Goal: Task Accomplishment & Management: Manage account settings

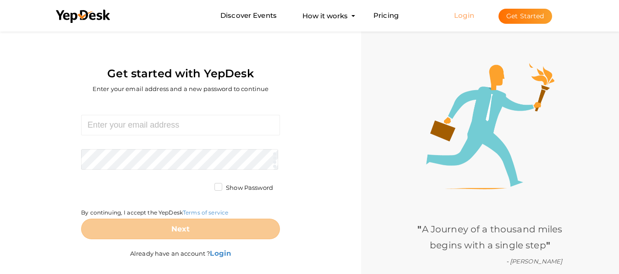
click at [464, 15] on link "Login" at bounding box center [464, 15] width 20 height 9
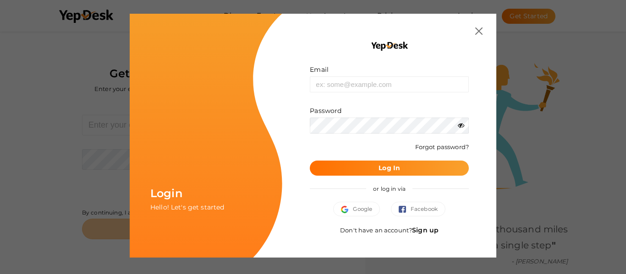
click at [432, 232] on link "Sign up" at bounding box center [425, 230] width 27 height 8
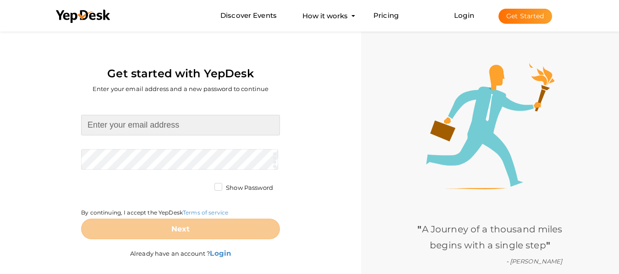
click at [204, 115] on input at bounding box center [180, 125] width 199 height 21
type input "veerafragrance339@gmail.com"
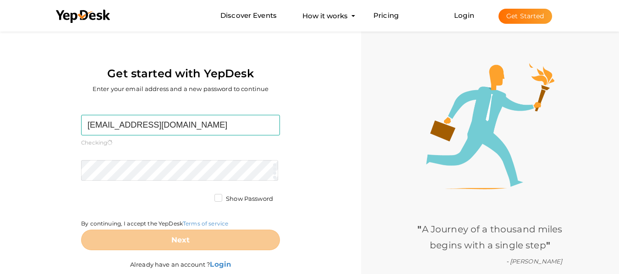
click at [163, 153] on form "veerafragrance339@gmail.com Required. Invalid email. Checking You already have …" at bounding box center [180, 183] width 199 height 136
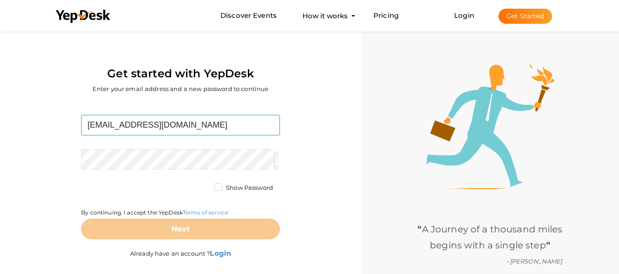
drag, startPoint x: 11, startPoint y: 85, endPoint x: 21, endPoint y: 90, distance: 10.2
click at [11, 85] on div "Get started with YepDesk Enter your email address and a new password to continue" at bounding box center [180, 65] width 347 height 72
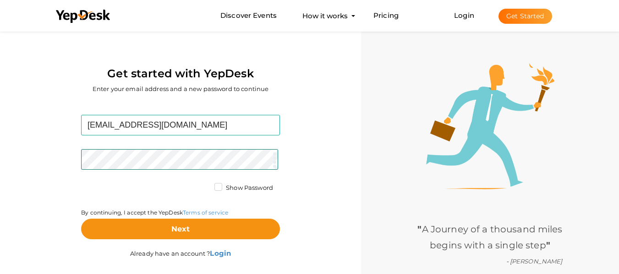
scroll to position [29, 0]
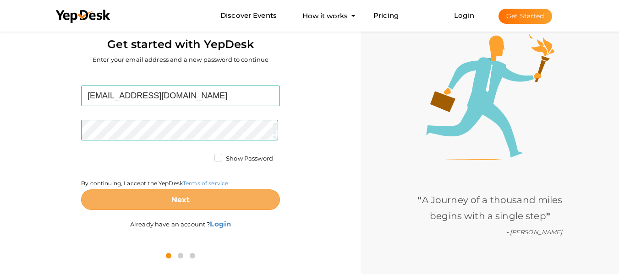
click at [158, 200] on button "Next" at bounding box center [180, 200] width 199 height 21
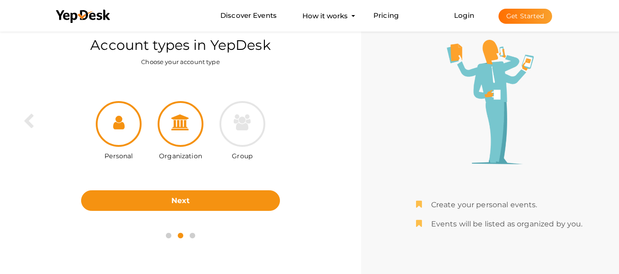
click at [187, 130] on icon at bounding box center [180, 123] width 18 height 16
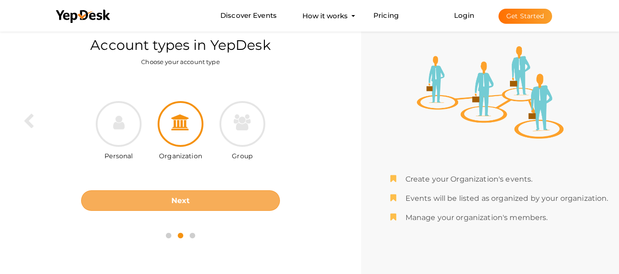
click at [188, 206] on button "Next" at bounding box center [180, 201] width 199 height 21
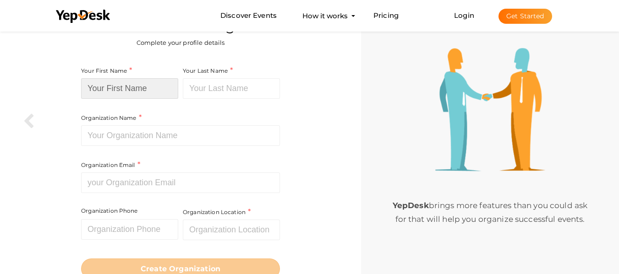
click at [142, 88] on input at bounding box center [129, 88] width 97 height 21
type input "Veera"
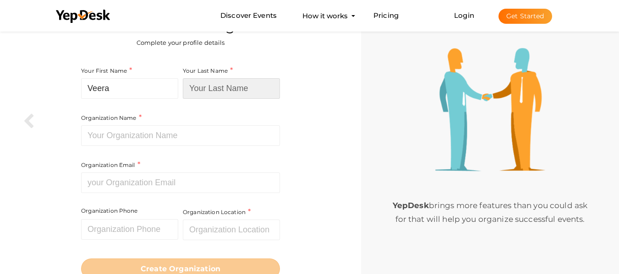
type input "Fragrance"
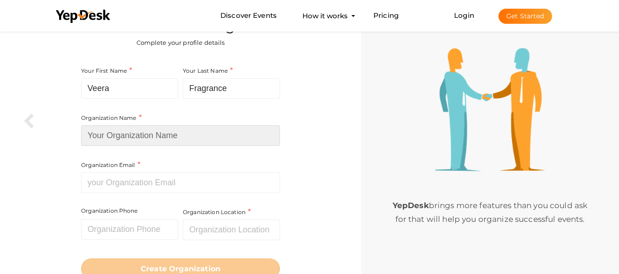
type input "Veera Fragrance"
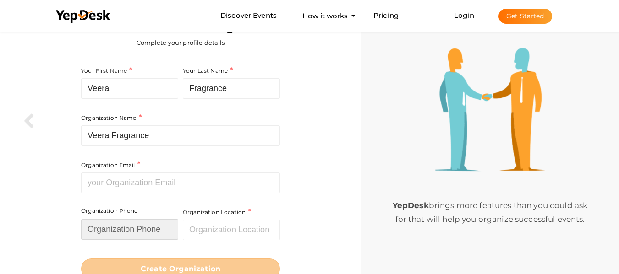
type input "09999999999"
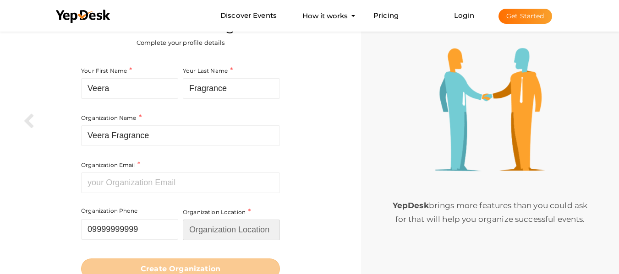
type input "[GEOGRAPHIC_DATA]"
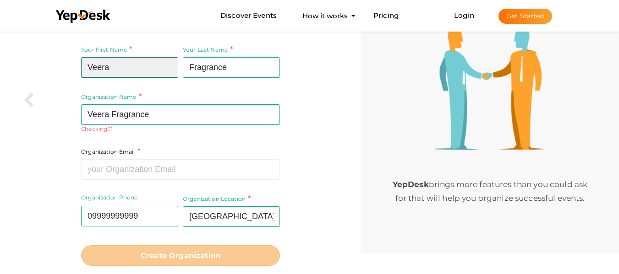
scroll to position [51, 0]
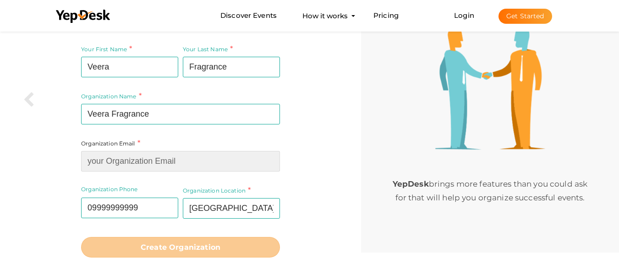
click at [148, 162] on input at bounding box center [180, 161] width 199 height 21
type input "[EMAIL_ADDRESS][DOMAIN_NAME]"
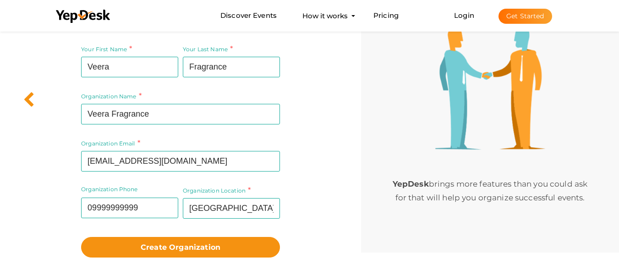
click at [25, 93] on icon at bounding box center [28, 100] width 11 height 16
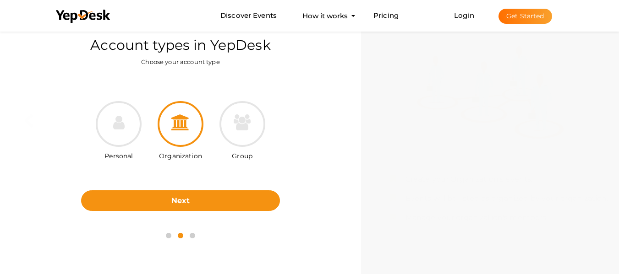
click at [176, 129] on icon at bounding box center [180, 123] width 18 height 16
click at [191, 112] on div at bounding box center [181, 124] width 46 height 46
click at [186, 212] on div "Personal Organization Group Next Back" at bounding box center [180, 149] width 347 height 151
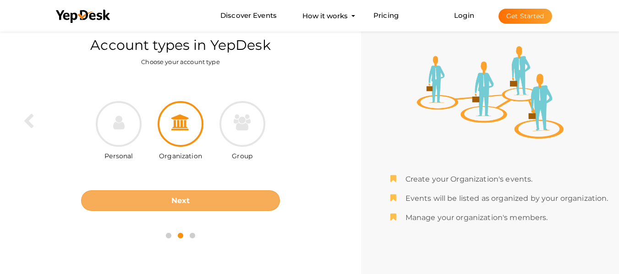
click at [190, 202] on button "Next" at bounding box center [180, 201] width 199 height 21
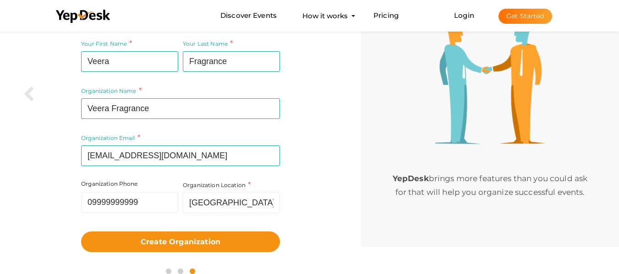
scroll to position [57, 0]
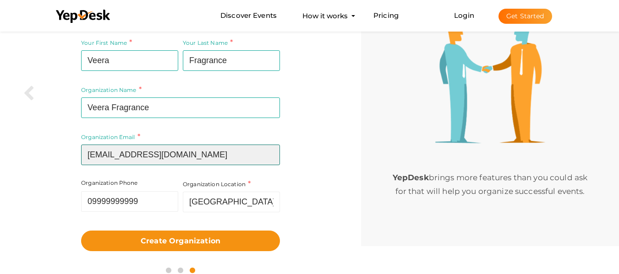
click at [206, 158] on input "[EMAIL_ADDRESS][DOMAIN_NAME]" at bounding box center [180, 155] width 199 height 21
paste input "info@veerafragrances"
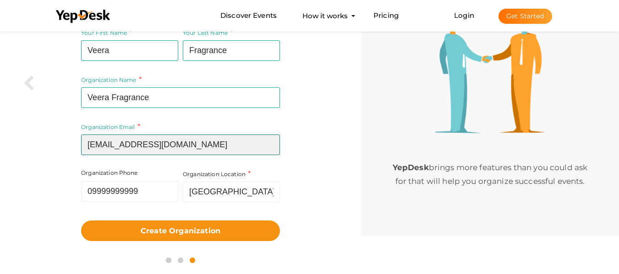
type input "[EMAIL_ADDRESS][DOMAIN_NAME]"
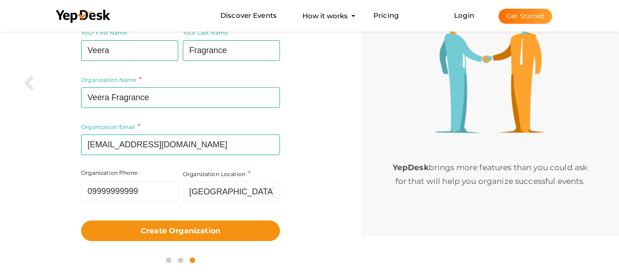
click at [68, 214] on div "Your First Name Veera Required. Must contain letters only. Must be between 2 an…" at bounding box center [180, 134] width 347 height 225
click at [162, 196] on input "09999999999" at bounding box center [129, 191] width 97 height 21
paste input "91-120-4134684"
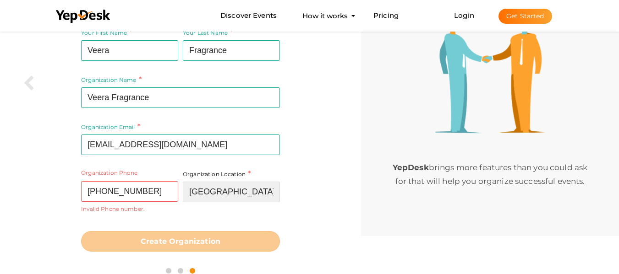
click at [208, 195] on input "[GEOGRAPHIC_DATA]" at bounding box center [231, 192] width 97 height 21
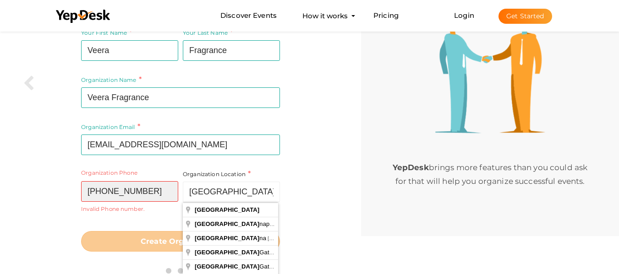
click at [104, 192] on input "91-120-4134684" at bounding box center [129, 191] width 97 height 21
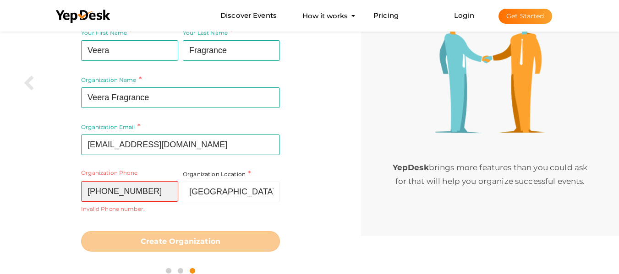
click at [99, 192] on input "91-120-4134684" at bounding box center [129, 191] width 97 height 21
click at [60, 196] on div "Your First Name Veera Required. Must contain letters only. Must be between 2 an…" at bounding box center [180, 140] width 347 height 236
click at [169, 197] on input "120-4134684" at bounding box center [129, 191] width 97 height 21
click at [62, 200] on div "Your First Name Veera Required. Must contain letters only. Must be between 2 an…" at bounding box center [180, 140] width 347 height 236
click at [37, 217] on div "Your First Name Veera Required. Must contain letters only. Must be between 2 an…" at bounding box center [180, 140] width 347 height 236
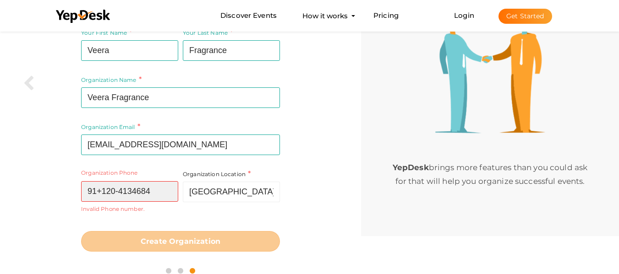
click at [153, 187] on input "91+120-4134684" at bounding box center [129, 191] width 97 height 21
paste input "-"
click at [15, 206] on div "Your First Name Veera Required. Must contain letters only. Must be between 2 an…" at bounding box center [180, 140] width 347 height 236
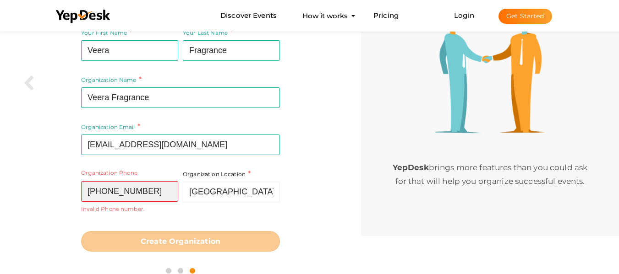
click at [101, 193] on input "91-120-4134684" at bounding box center [129, 191] width 97 height 21
click at [86, 193] on input "91120-4134684" at bounding box center [129, 191] width 97 height 21
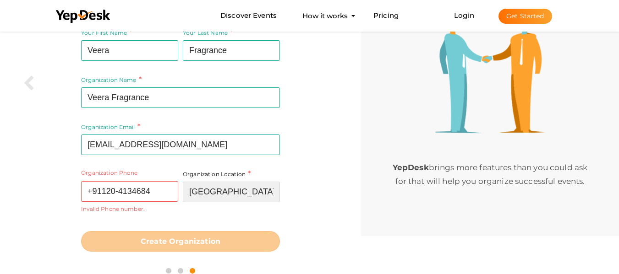
click at [186, 194] on input "[GEOGRAPHIC_DATA]" at bounding box center [231, 192] width 97 height 21
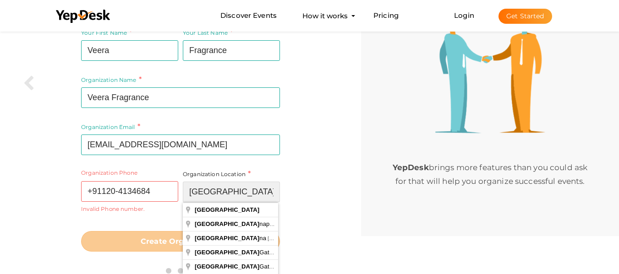
click at [227, 196] on input "[GEOGRAPHIC_DATA]" at bounding box center [231, 192] width 97 height 21
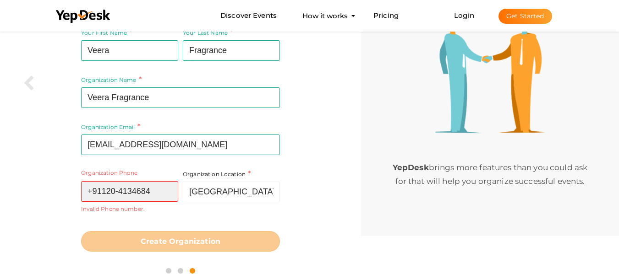
click at [170, 191] on input "+91120-4134684" at bounding box center [129, 191] width 97 height 21
click at [246, 224] on form "Your First Name Veera Required. Must contain letters only. Must be between 2 an…" at bounding box center [180, 139] width 199 height 225
click at [172, 189] on input "+91120-4134684" at bounding box center [129, 191] width 97 height 21
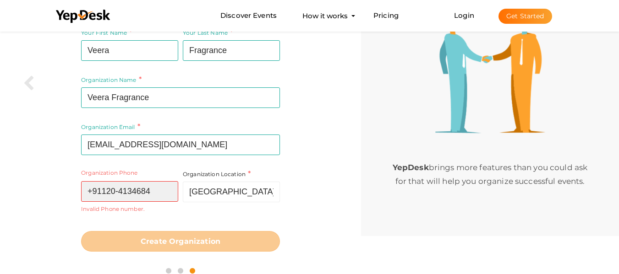
click at [172, 189] on input "+91120-4134684" at bounding box center [129, 191] width 97 height 21
click at [45, 272] on div at bounding box center [180, 270] width 347 height 27
click at [151, 181] on input "+91120-4134684" at bounding box center [129, 191] width 97 height 21
click at [153, 192] on input "+91120-4134684" at bounding box center [129, 191] width 97 height 21
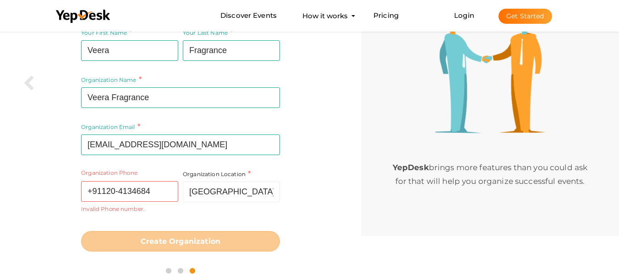
drag, startPoint x: 153, startPoint y: 192, endPoint x: 99, endPoint y: 194, distance: 54.1
click at [61, 194] on div "Your First Name Veera Required. Must contain letters only. Must be between 2 an…" at bounding box center [180, 140] width 347 height 236
click at [166, 190] on input "+91120-4134684" at bounding box center [129, 191] width 97 height 21
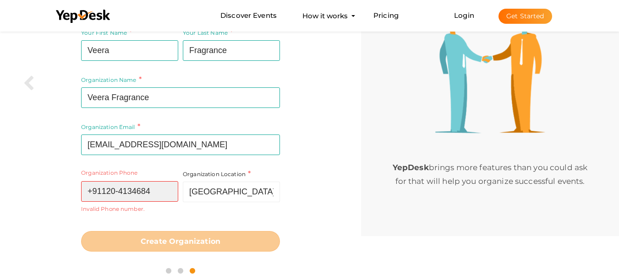
paste input "91-"
click at [93, 214] on div "Organization Phone 91-120-4134684 Invalid Phone number." at bounding box center [130, 198] width 99 height 58
click at [161, 194] on input "91-120-4134684" at bounding box center [129, 191] width 97 height 21
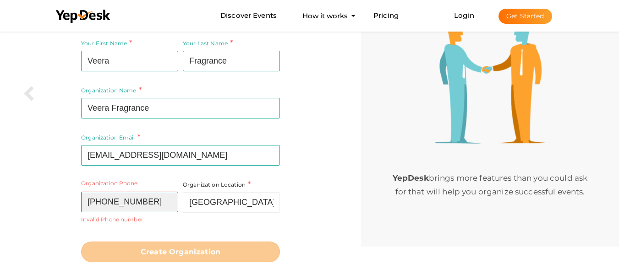
scroll to position [57, 0]
click at [170, 206] on input "91-120-4134684" at bounding box center [129, 202] width 97 height 21
paste input "7428394793"
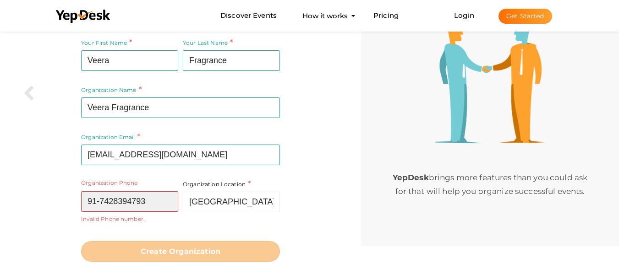
click at [99, 205] on input "91-7428394793" at bounding box center [129, 202] width 97 height 21
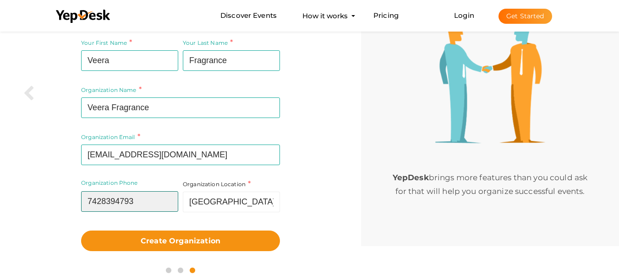
type input "7428394793"
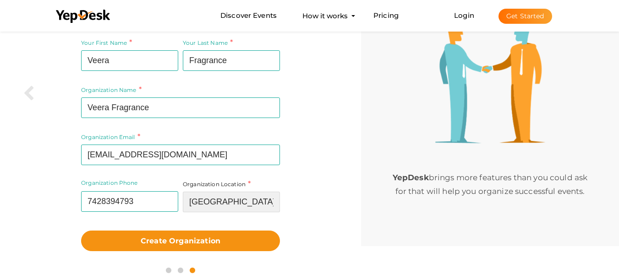
click at [248, 204] on input "[GEOGRAPHIC_DATA]" at bounding box center [231, 202] width 97 height 21
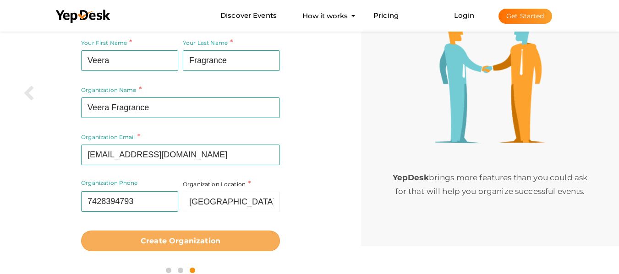
click at [185, 241] on b "Create Organization" at bounding box center [181, 241] width 80 height 9
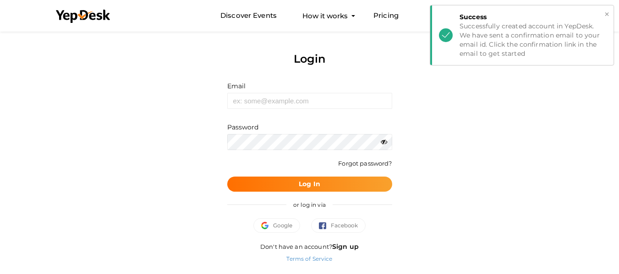
scroll to position [2, 0]
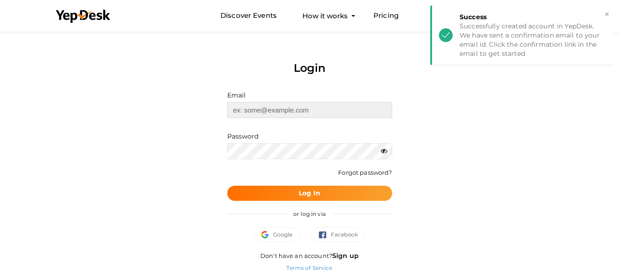
type input "[EMAIL_ADDRESS][DOMAIN_NAME]"
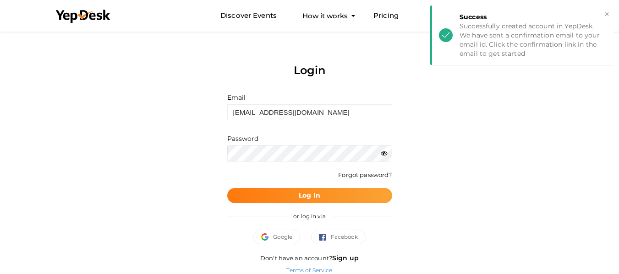
click at [334, 196] on button "Log In" at bounding box center [309, 195] width 165 height 15
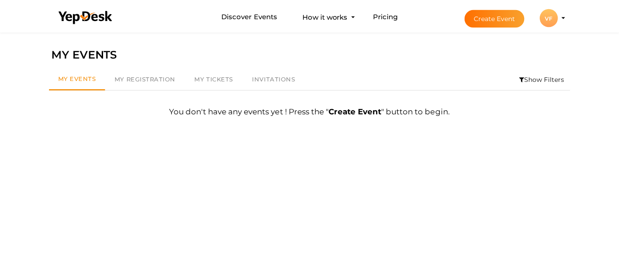
scroll to position [29, 0]
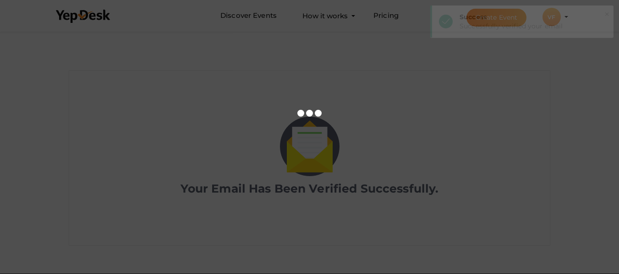
scroll to position [29, 0]
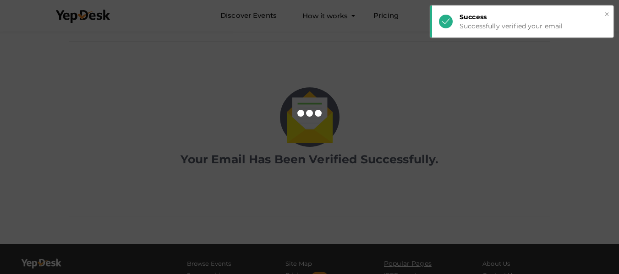
click at [607, 14] on button "×" at bounding box center [607, 14] width 6 height 11
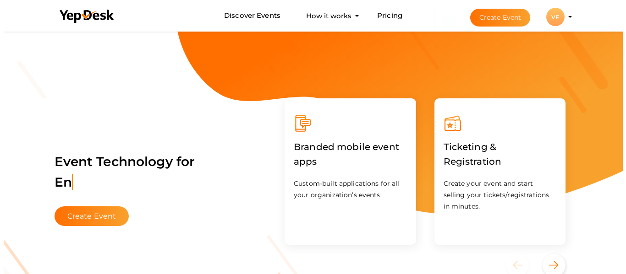
scroll to position [0, 0]
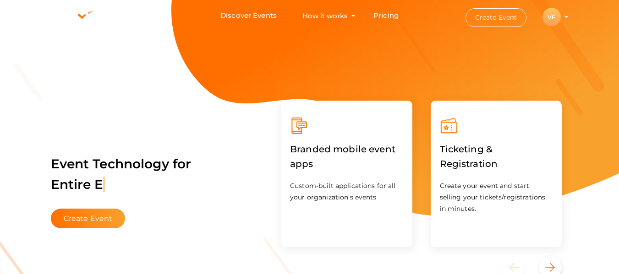
click at [547, 15] on div "VF" at bounding box center [551, 17] width 18 height 18
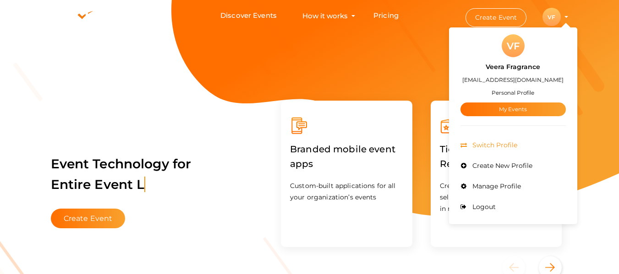
click at [522, 141] on li "Switch Profile" at bounding box center [512, 145] width 105 height 21
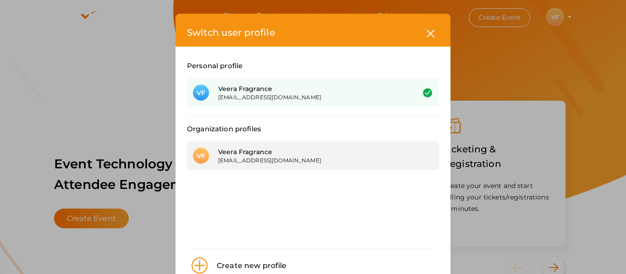
click at [277, 156] on div "Veera Fragrance" at bounding box center [309, 152] width 183 height 9
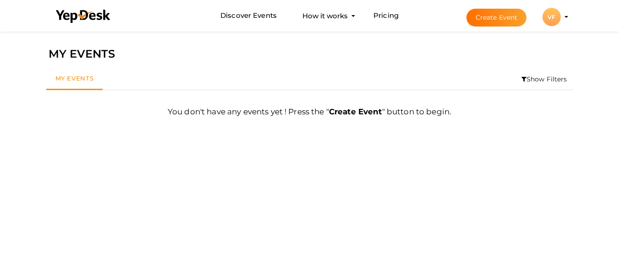
click at [561, 16] on button "VF VF Veera Fragrance veerafragrance339@gmail.com Organization Profile My Event…" at bounding box center [552, 16] width 24 height 19
click at [554, 16] on div "VF" at bounding box center [551, 17] width 18 height 18
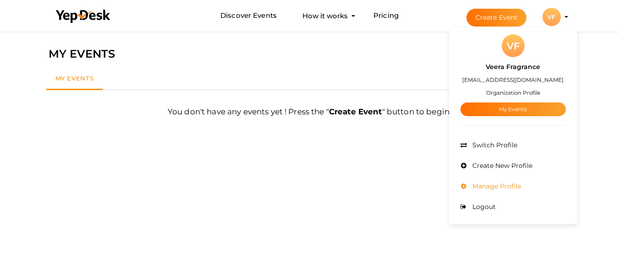
click at [503, 180] on li "Manage Profile" at bounding box center [512, 186] width 105 height 21
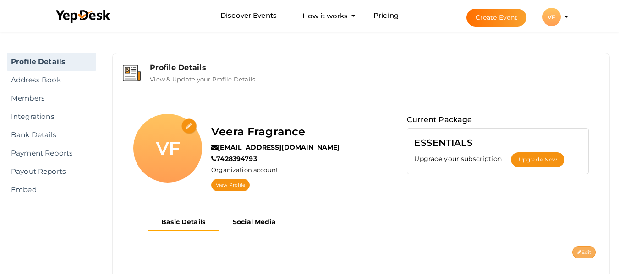
click at [578, 251] on icon at bounding box center [579, 253] width 4 height 5
type input "Veera Fragrance"
type input "[EMAIL_ADDRESS][DOMAIN_NAME]"
type input "7428394793"
select select "9"
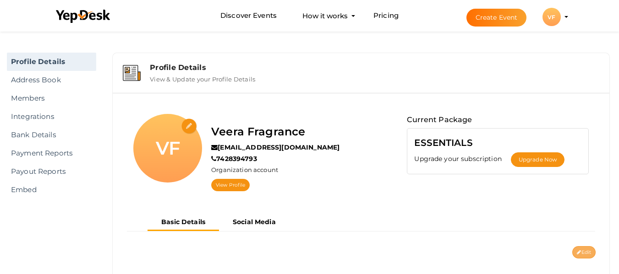
type input "[GEOGRAPHIC_DATA]"
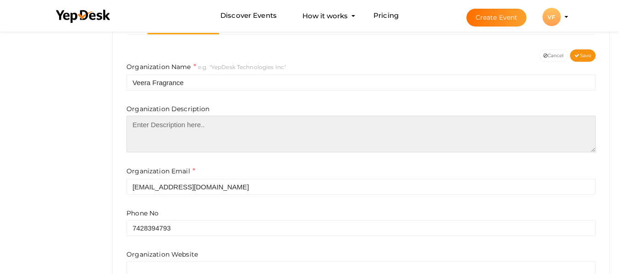
click at [238, 136] on textarea at bounding box center [360, 134] width 469 height 37
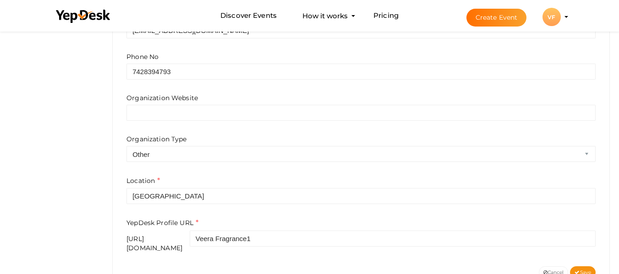
scroll to position [351, 0]
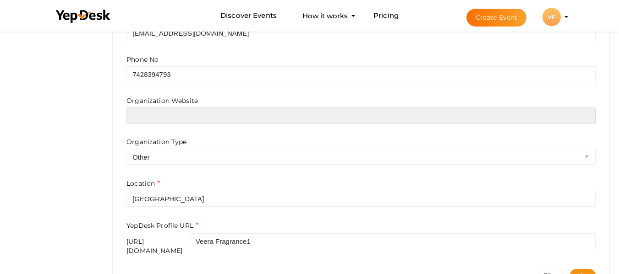
click at [212, 116] on input "text" at bounding box center [360, 116] width 469 height 16
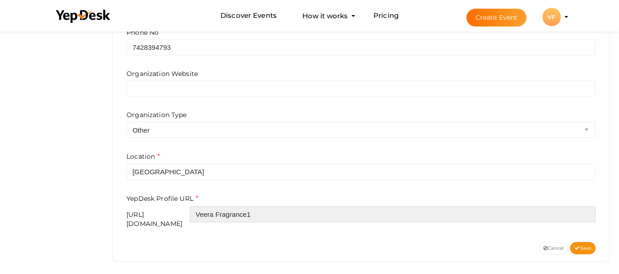
click at [323, 214] on input "Veera Fragrance1" at bounding box center [393, 215] width 406 height 16
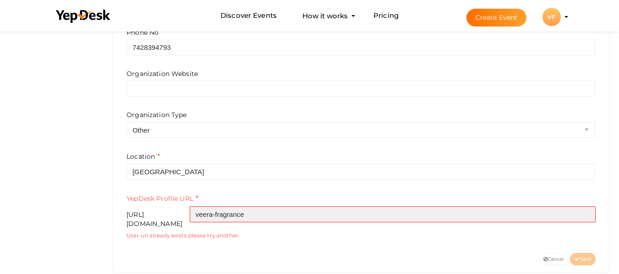
click at [265, 220] on input "veera-fragrance" at bounding box center [393, 215] width 406 height 16
click at [263, 220] on input "veera-fragrance" at bounding box center [393, 215] width 406 height 16
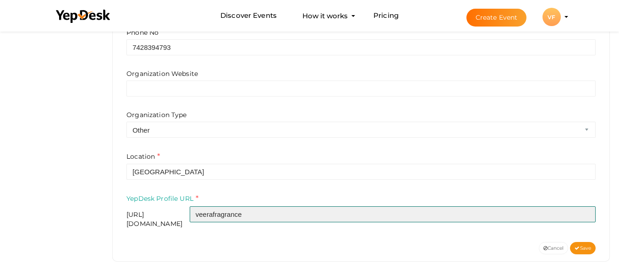
type input "veerafragrance"
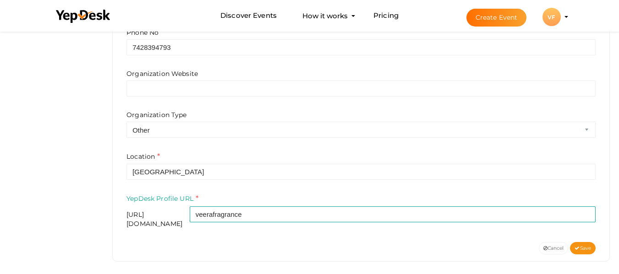
click at [190, 219] on div "[URL][DOMAIN_NAME]" at bounding box center [157, 219] width 63 height 18
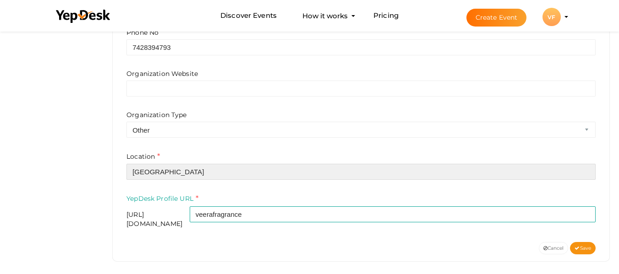
click at [213, 174] on input "[GEOGRAPHIC_DATA]" at bounding box center [360, 172] width 469 height 16
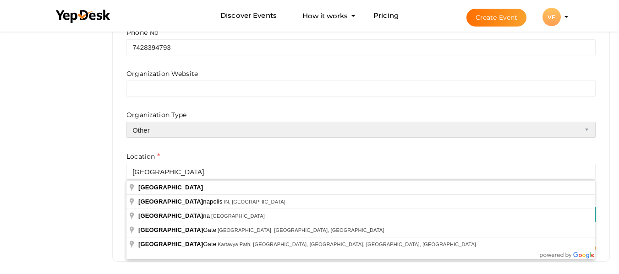
click at [226, 133] on select "Airline Corporation Educational Organization Government Organization Local Busi…" at bounding box center [360, 130] width 469 height 16
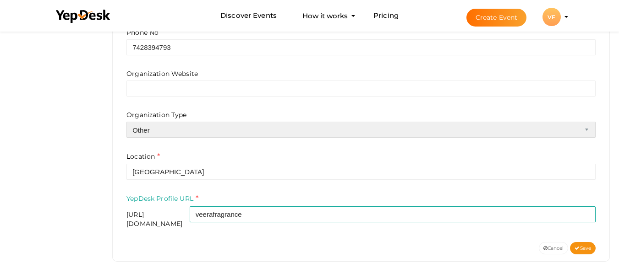
select select "4"
click at [126, 122] on select "Airline Corporation Educational Organization Government Organization Local Busi…" at bounding box center [360, 130] width 469 height 16
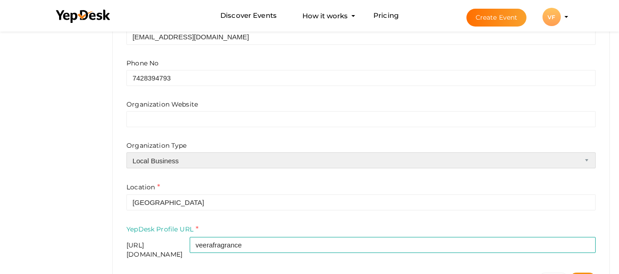
scroll to position [347, 0]
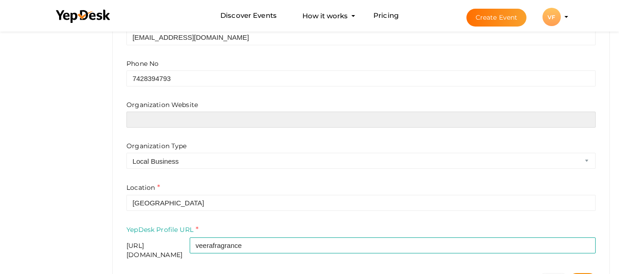
click at [212, 117] on input "text" at bounding box center [360, 120] width 469 height 16
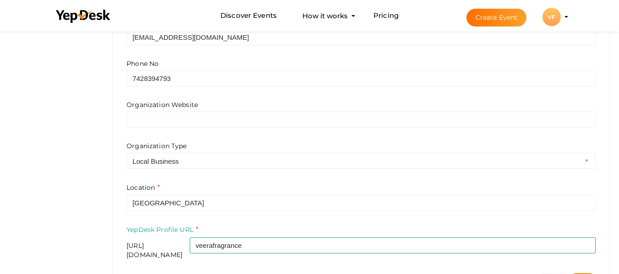
click at [329, 180] on form "Organization Name e.g. "YepDesk Technologies Inc" Veera Fragrance Organization …" at bounding box center [360, 86] width 469 height 348
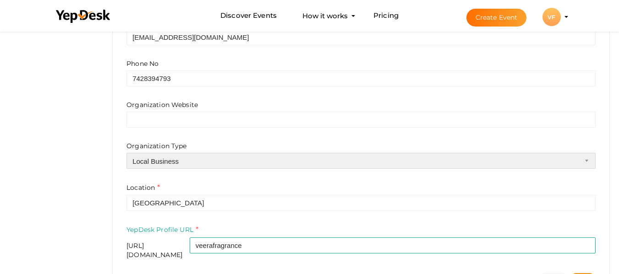
click at [214, 159] on select "Airline Corporation Educational Organization Government Organization Local Busi…" at bounding box center [360, 161] width 469 height 16
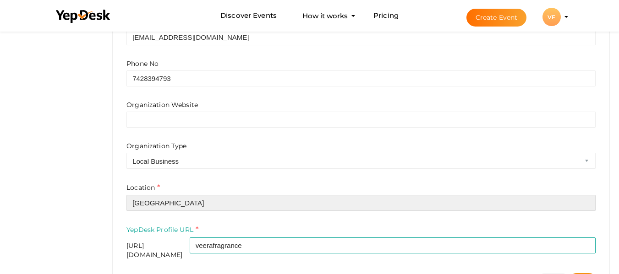
click at [203, 204] on input "[GEOGRAPHIC_DATA]" at bounding box center [360, 203] width 469 height 16
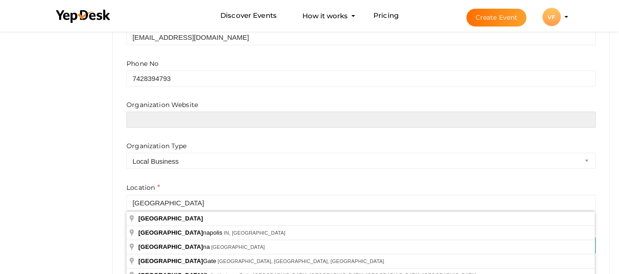
click at [197, 124] on input "text" at bounding box center [360, 120] width 469 height 16
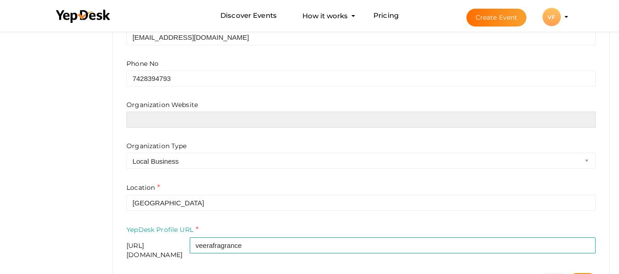
paste input "[URL][DOMAIN_NAME]"
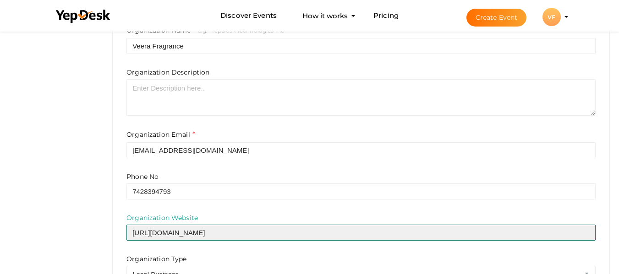
scroll to position [232, 0]
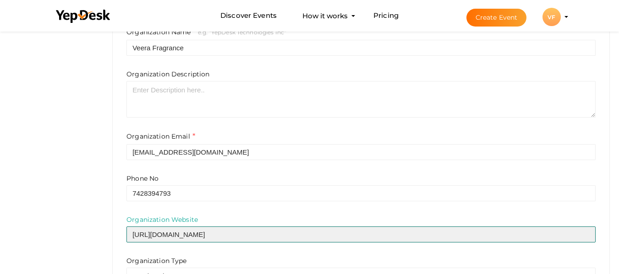
type input "[URL][DOMAIN_NAME]"
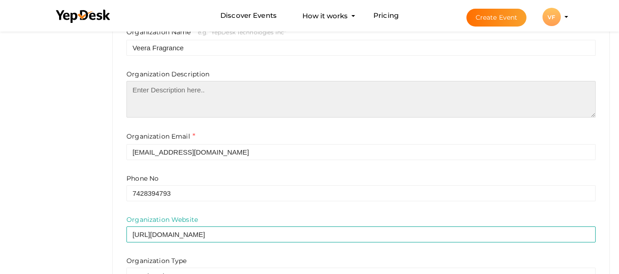
click at [219, 95] on textarea at bounding box center [360, 99] width 469 height 37
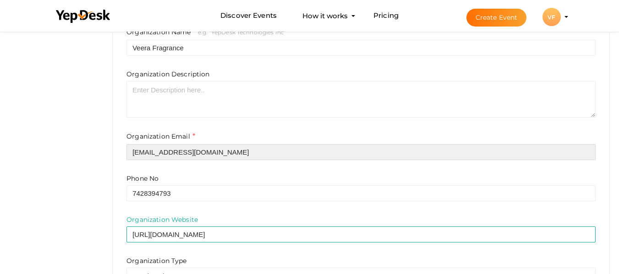
click at [360, 151] on input "[EMAIL_ADDRESS][DOMAIN_NAME]" at bounding box center [360, 152] width 469 height 16
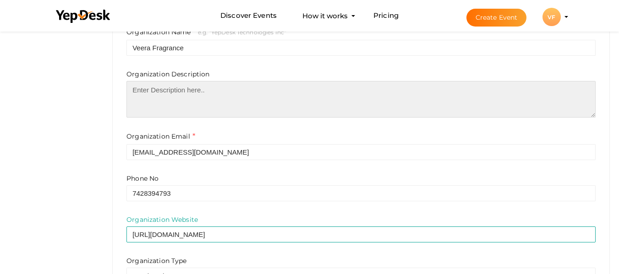
click at [230, 102] on textarea at bounding box center [360, 99] width 469 height 37
paste textarea "At Veera Fragrances, we believe that every scent tells a story. With a passion …"
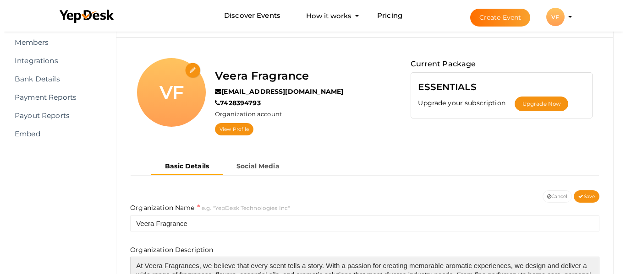
scroll to position [50, 0]
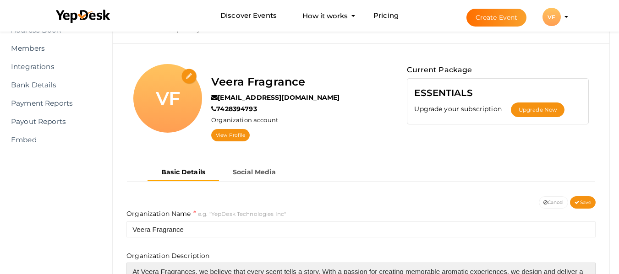
type textarea "At Veera Fragrances, we believe that every scent tells a story. With a passion …"
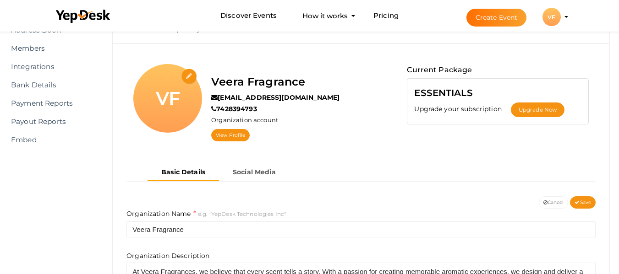
click at [191, 77] on input "file" at bounding box center [189, 77] width 16 height 16
type input "C:\fakepath\veeru i.jpeg"
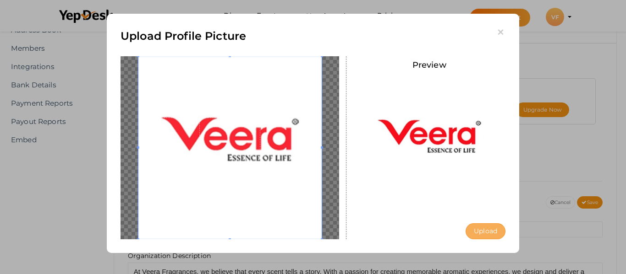
click at [494, 233] on button "Upload" at bounding box center [486, 232] width 40 height 16
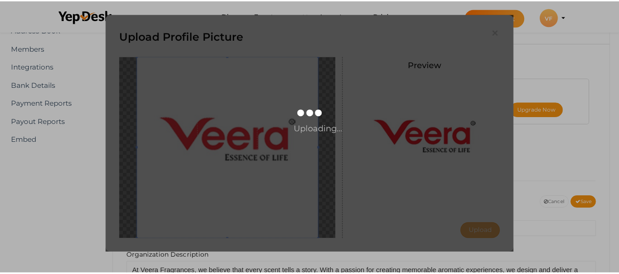
scroll to position [0, 0]
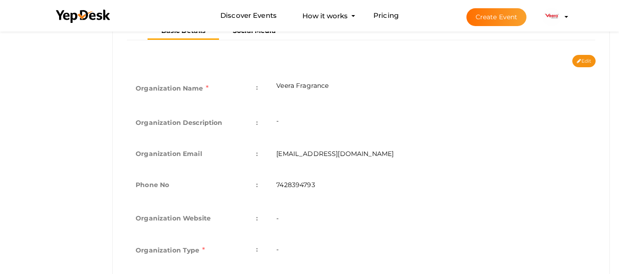
scroll to position [192, 0]
click at [291, 122] on td "-" at bounding box center [431, 121] width 329 height 31
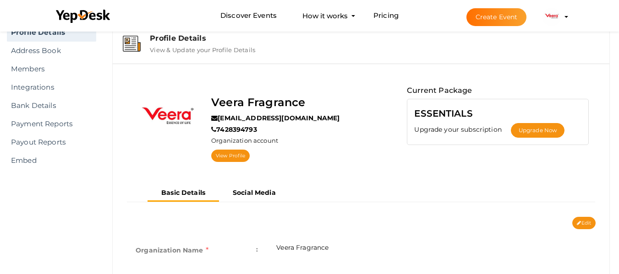
scroll to position [0, 0]
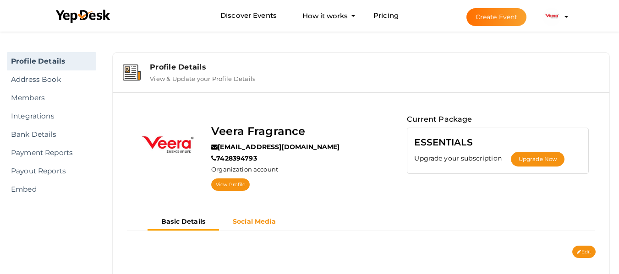
click at [257, 222] on b "Social Media" at bounding box center [254, 222] width 43 height 8
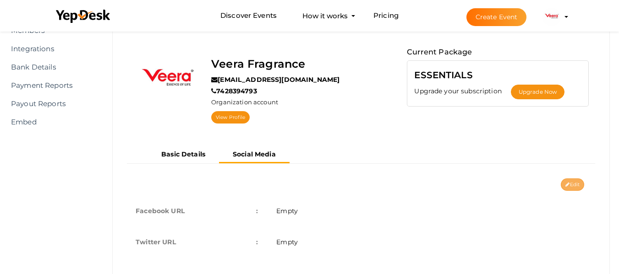
scroll to position [68, 0]
click at [570, 185] on button "Edit" at bounding box center [572, 184] width 23 height 12
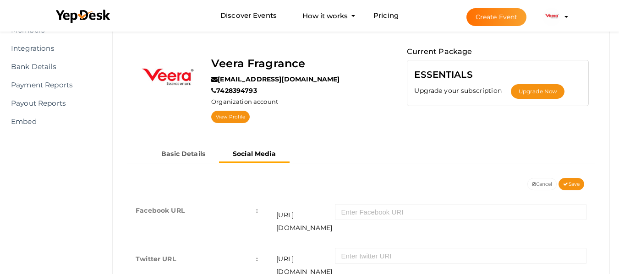
scroll to position [119, 0]
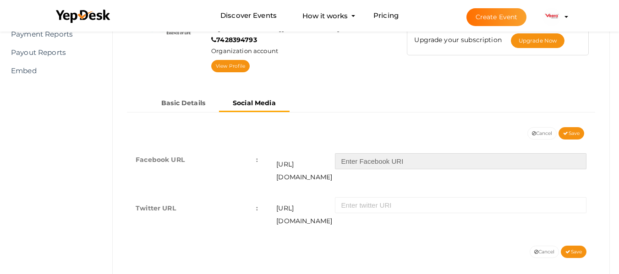
click at [391, 166] on input "text" at bounding box center [461, 161] width 252 height 16
click at [369, 167] on input "text" at bounding box center [461, 161] width 252 height 16
paste input "https://www.facebook.com/veerafragrance"
drag, startPoint x: 435, startPoint y: 164, endPoint x: 345, endPoint y: 174, distance: 90.3
click at [345, 174] on td "https://facebook.com/ https://www.facebook.com/veerafragrance" at bounding box center [431, 168] width 329 height 49
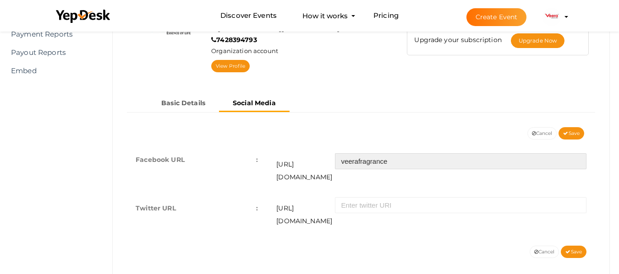
type input "veerafragrance"
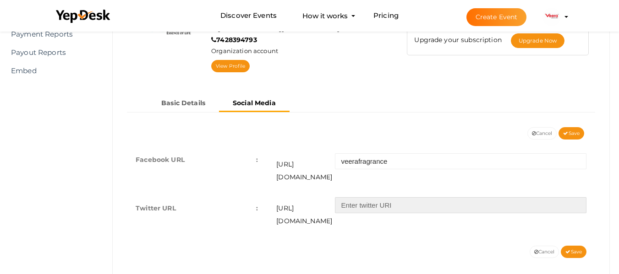
click at [382, 197] on input "text" at bounding box center [461, 205] width 252 height 16
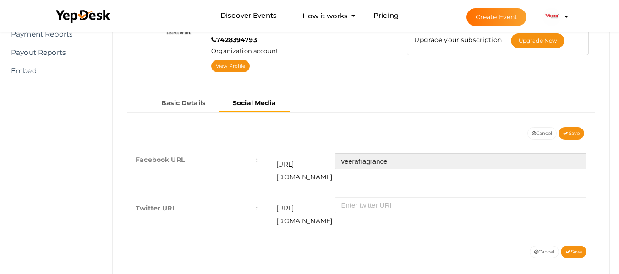
click at [421, 169] on input "veerafragrance" at bounding box center [461, 161] width 252 height 16
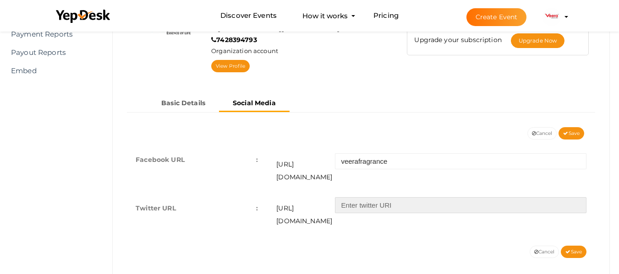
click at [401, 197] on input "text" at bounding box center [461, 205] width 252 height 16
paste input "twitter.com/FragrancesVeera"
drag, startPoint x: 380, startPoint y: 196, endPoint x: 348, endPoint y: 203, distance: 32.7
click at [348, 203] on td "https://twitter.com/ twitter.com/FragrancesVeera" at bounding box center [431, 215] width 329 height 44
type input "FragrancesVeera"
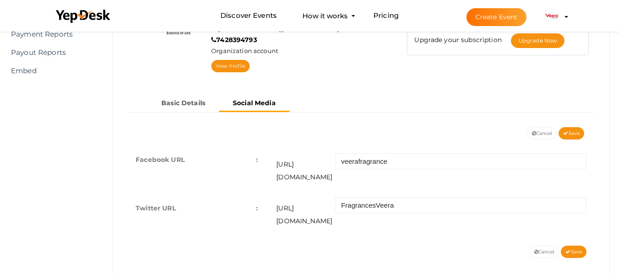
click at [368, 219] on div "Facebook URL : https://facebook.com/ veerafragrance Twitter URL : https://twitt…" at bounding box center [361, 193] width 483 height 106
click at [575, 249] on span "Save" at bounding box center [573, 252] width 16 height 6
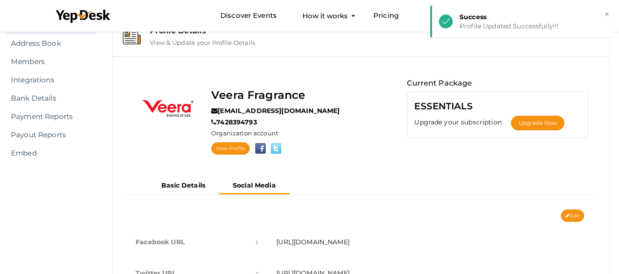
scroll to position [35, 0]
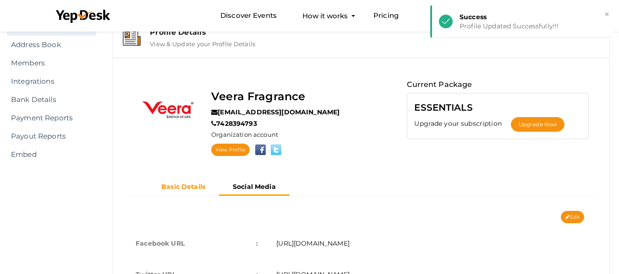
click at [164, 188] on b "Basic Details" at bounding box center [183, 187] width 44 height 8
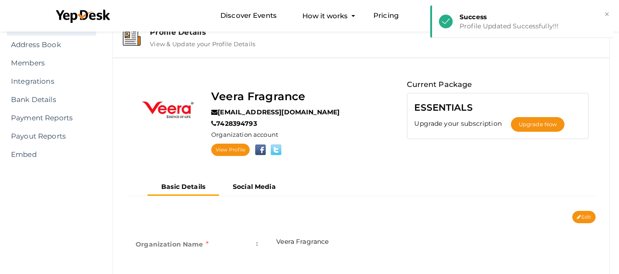
scroll to position [0, 0]
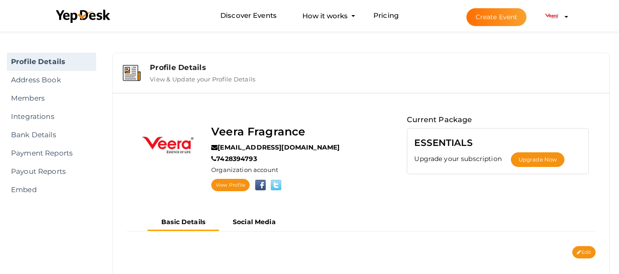
click at [564, 15] on li "Create Event Veera Fragrance veerafragrance339@gmail.com Organization Profile M…" at bounding box center [509, 16] width 122 height 33
click at [262, 131] on label "Veera Fragrance" at bounding box center [258, 131] width 94 height 17
click at [233, 182] on link "View Profile" at bounding box center [230, 185] width 38 height 12
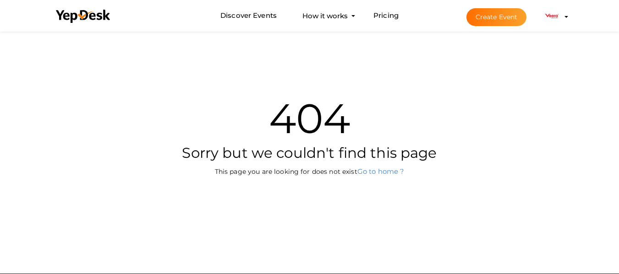
click at [560, 16] on img at bounding box center [551, 17] width 18 height 18
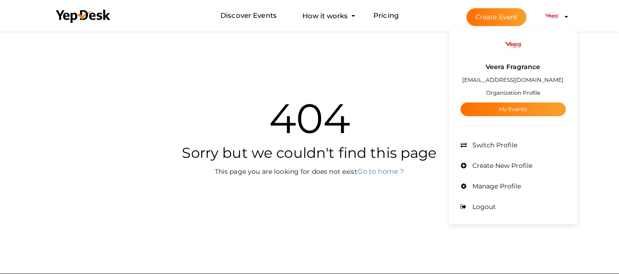
click at [520, 64] on label "Veera Fragrance" at bounding box center [513, 67] width 55 height 11
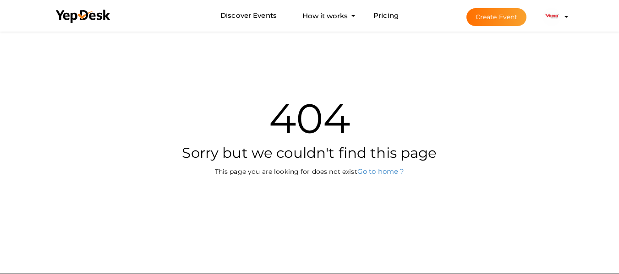
click at [569, 11] on li "Create Event Veera Fragrance veerafragrance339@gmail.com Organization Profile M…" at bounding box center [509, 16] width 122 height 33
click at [552, 11] on img at bounding box center [551, 17] width 18 height 18
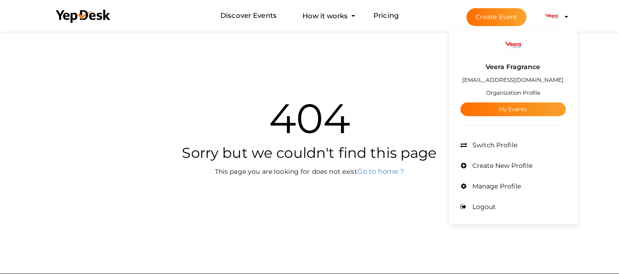
click at [512, 84] on label "[EMAIL_ADDRESS][DOMAIN_NAME]" at bounding box center [512, 80] width 101 height 11
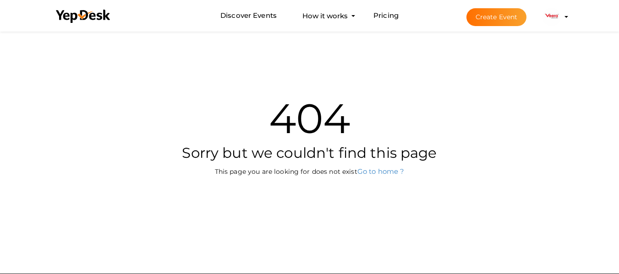
click at [564, 6] on li "Create Event Veera Fragrance veerafragrance339@gmail.com Organization Profile M…" at bounding box center [509, 16] width 122 height 33
click at [568, 18] on li "Create Event Veera Fragrance veerafragrance339@gmail.com Organization Profile M…" at bounding box center [509, 16] width 122 height 33
click at [558, 14] on img at bounding box center [551, 17] width 18 height 18
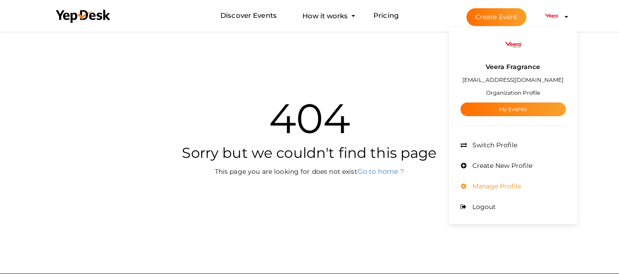
click at [510, 183] on span "Manage Profile" at bounding box center [495, 186] width 51 height 8
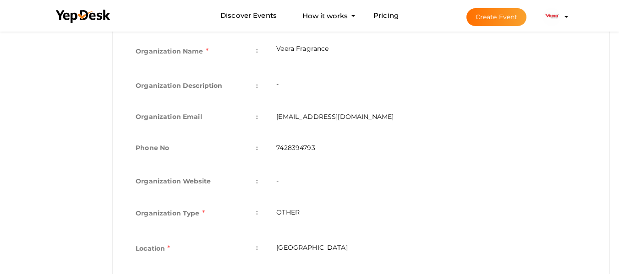
click at [354, 166] on td "-" at bounding box center [431, 181] width 329 height 31
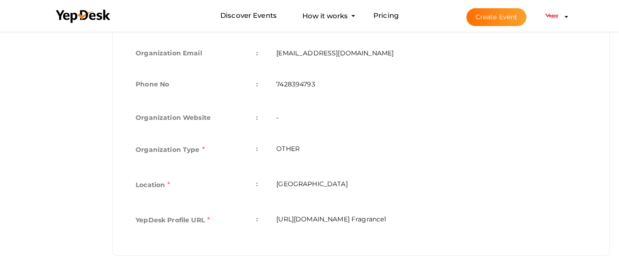
click at [324, 186] on td "[GEOGRAPHIC_DATA]" at bounding box center [431, 186] width 329 height 35
click at [327, 145] on td "OTHER" at bounding box center [431, 150] width 329 height 35
click at [296, 105] on td "-" at bounding box center [431, 117] width 329 height 31
drag, startPoint x: 290, startPoint y: 115, endPoint x: 318, endPoint y: 124, distance: 28.7
click at [289, 121] on td "-" at bounding box center [431, 118] width 329 height 31
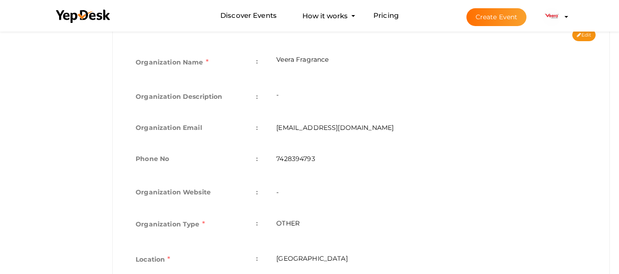
scroll to position [155, 0]
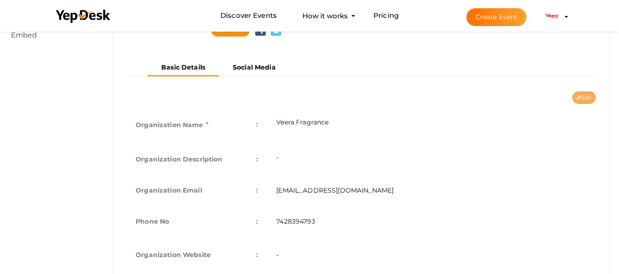
click at [584, 99] on button "Edit" at bounding box center [583, 98] width 23 height 12
type input "Veera Fragrance"
type input "[EMAIL_ADDRESS][DOMAIN_NAME]"
type input "7428394793"
select select "9"
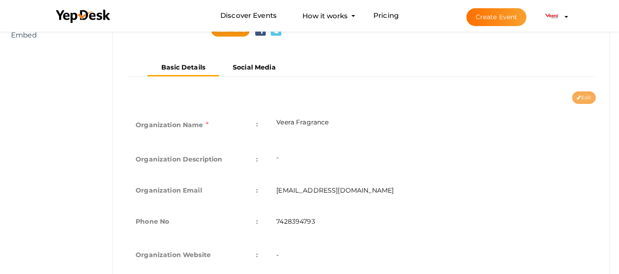
type input "[GEOGRAPHIC_DATA]"
type input "Veera Fragrance1"
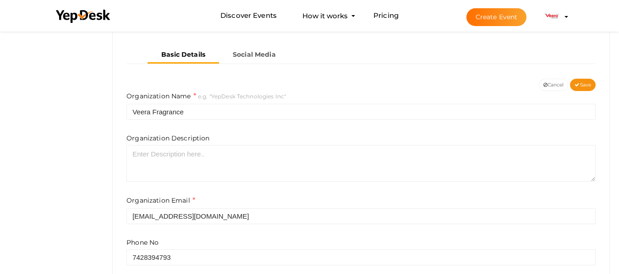
scroll to position [170, 0]
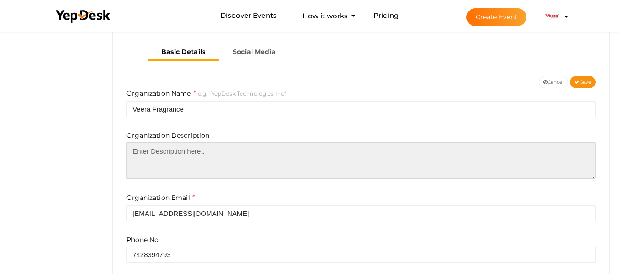
click at [203, 178] on textarea at bounding box center [360, 160] width 469 height 37
click at [359, 175] on textarea at bounding box center [360, 160] width 469 height 37
paste textarea "At Veera Fragrances, we believe that every scent tells a story. With a passion …"
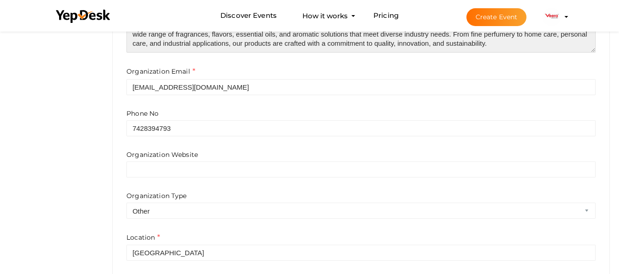
scroll to position [297, 0]
type textarea "At Veera Fragrances, we believe that every scent tells a story. With a passion …"
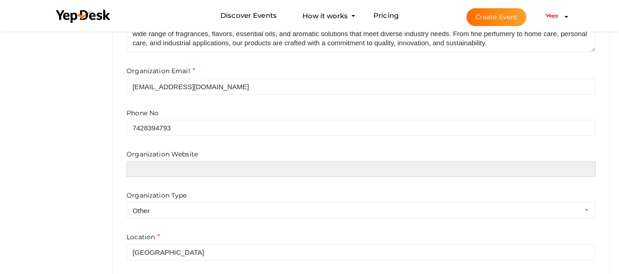
click at [203, 174] on input "text" at bounding box center [360, 169] width 469 height 16
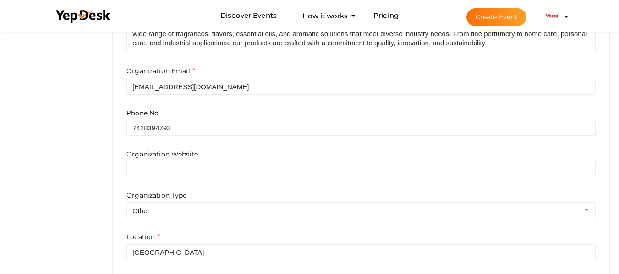
click at [384, 155] on div "Organization Website" at bounding box center [360, 163] width 469 height 27
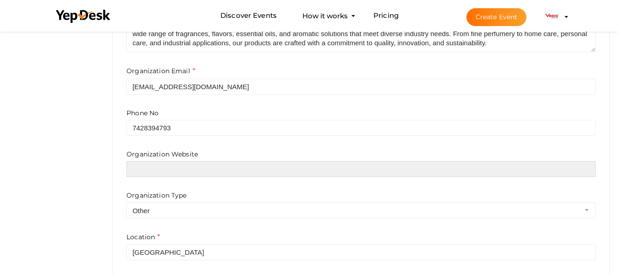
click at [152, 168] on input "text" at bounding box center [360, 169] width 469 height 16
paste input "https://www.veerafragrances.com/"
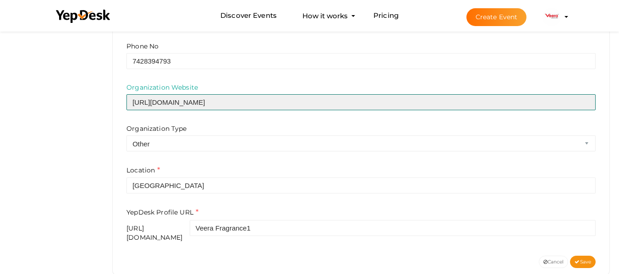
scroll to position [378, 0]
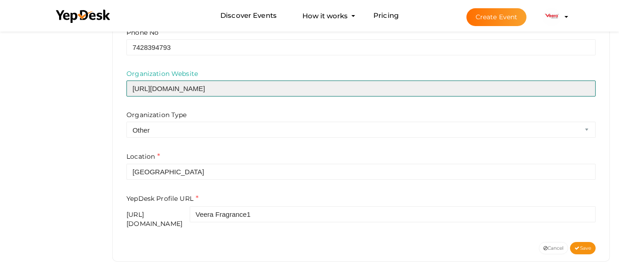
type input "https://www.veerafragrances.com/"
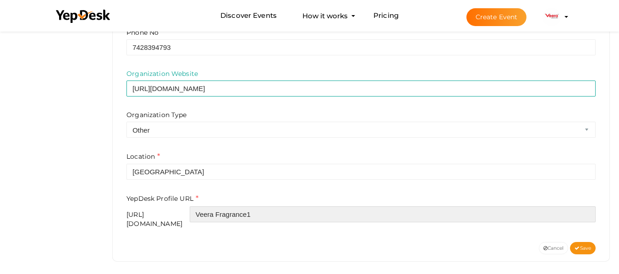
click at [344, 214] on input "Veera Fragrance1" at bounding box center [393, 215] width 406 height 16
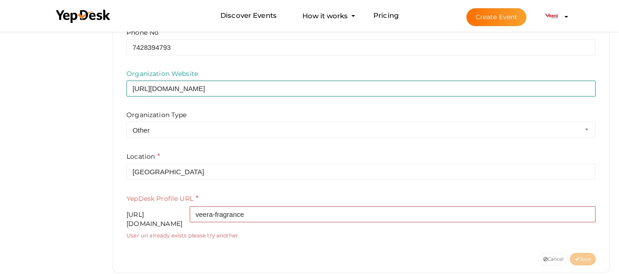
click at [488, 242] on div "Organization Name e.g. "YepDesk Technologies Inc" Veera Fragrance Organization …" at bounding box center [361, 67] width 483 height 373
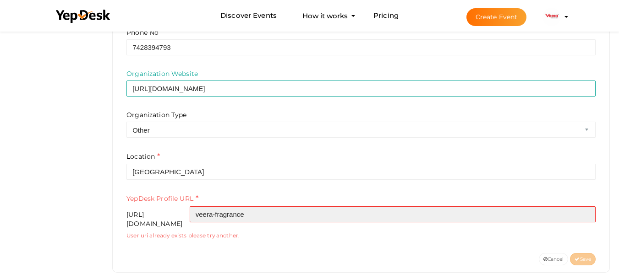
click at [263, 216] on input "veera-fragrance" at bounding box center [393, 215] width 406 height 16
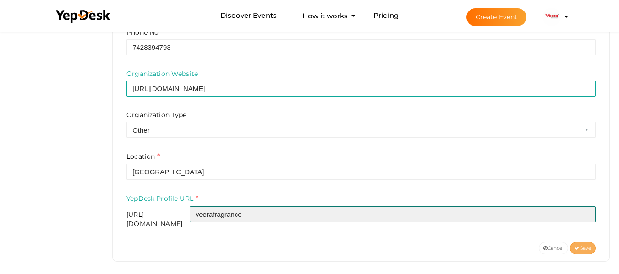
type input "veerafragrance"
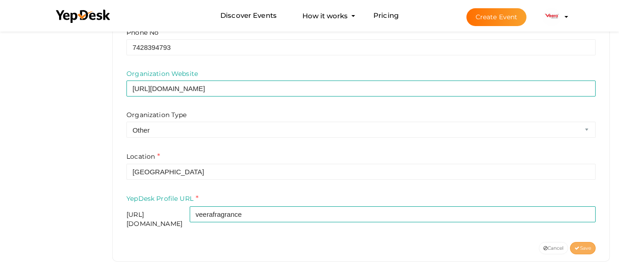
click at [580, 246] on span "Save" at bounding box center [583, 249] width 16 height 6
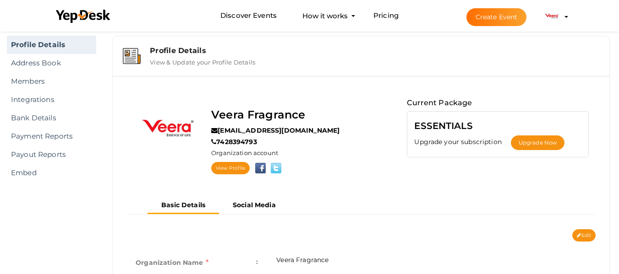
scroll to position [20, 0]
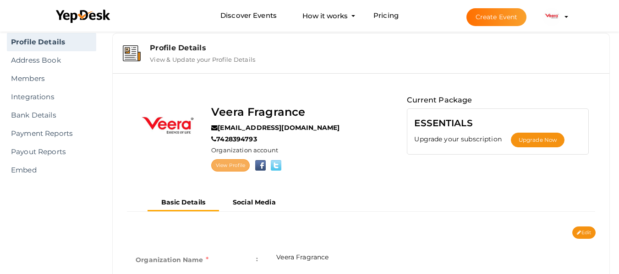
click at [233, 162] on link "View Profile" at bounding box center [230, 165] width 38 height 12
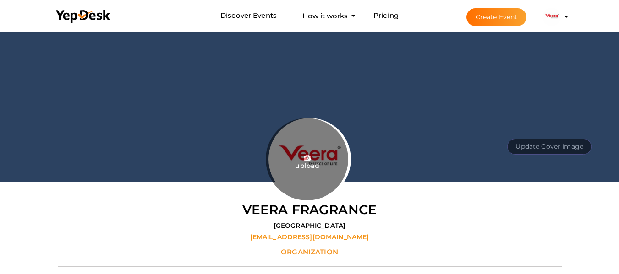
scroll to position [46, 0]
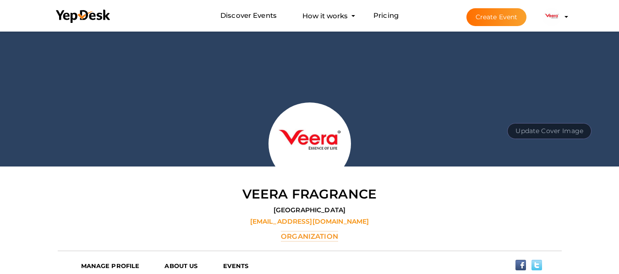
click at [527, 132] on button "Update Cover Image" at bounding box center [549, 131] width 84 height 16
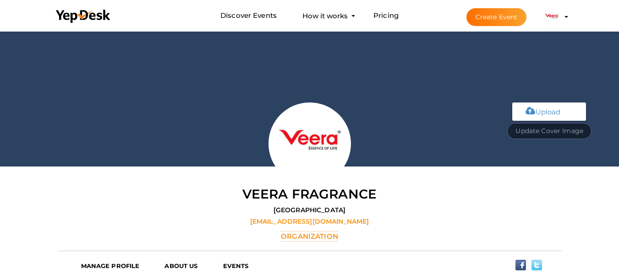
click at [567, 88] on div "Update Cover Image Upload" at bounding box center [309, 75] width 619 height 183
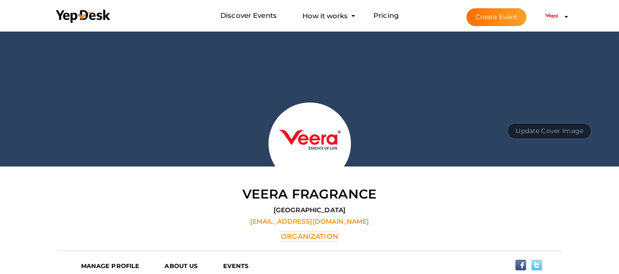
click at [559, 128] on button "Update Cover Image" at bounding box center [549, 131] width 84 height 16
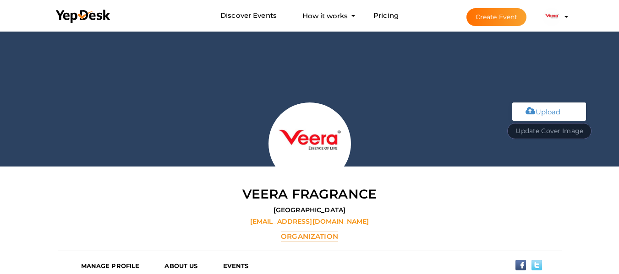
click at [562, 111] on input "file" at bounding box center [548, 111] width 72 height 16
type input "C:\fakepath\WhatsApp Image [DATE] 3.33.57 PM.jpeg"
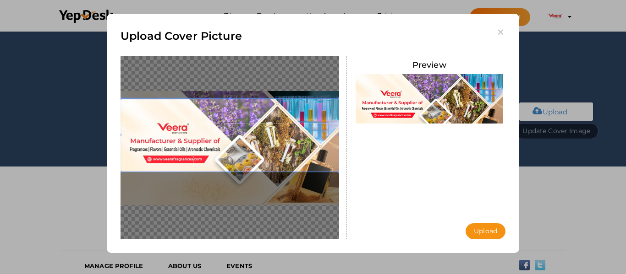
drag, startPoint x: 260, startPoint y: 153, endPoint x: 268, endPoint y: 133, distance: 21.6
click at [268, 133] on span at bounding box center [230, 135] width 219 height 73
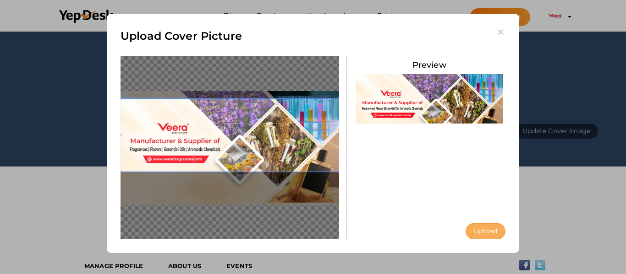
click at [497, 230] on button "Upload" at bounding box center [486, 232] width 40 height 16
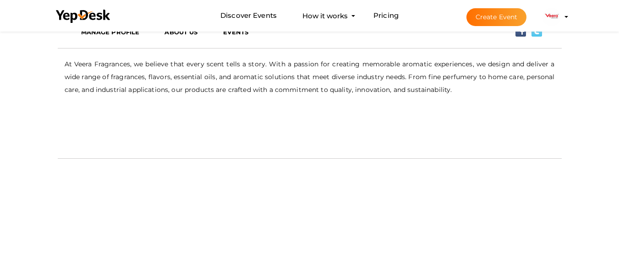
scroll to position [279, 0]
